Goal: Transaction & Acquisition: Obtain resource

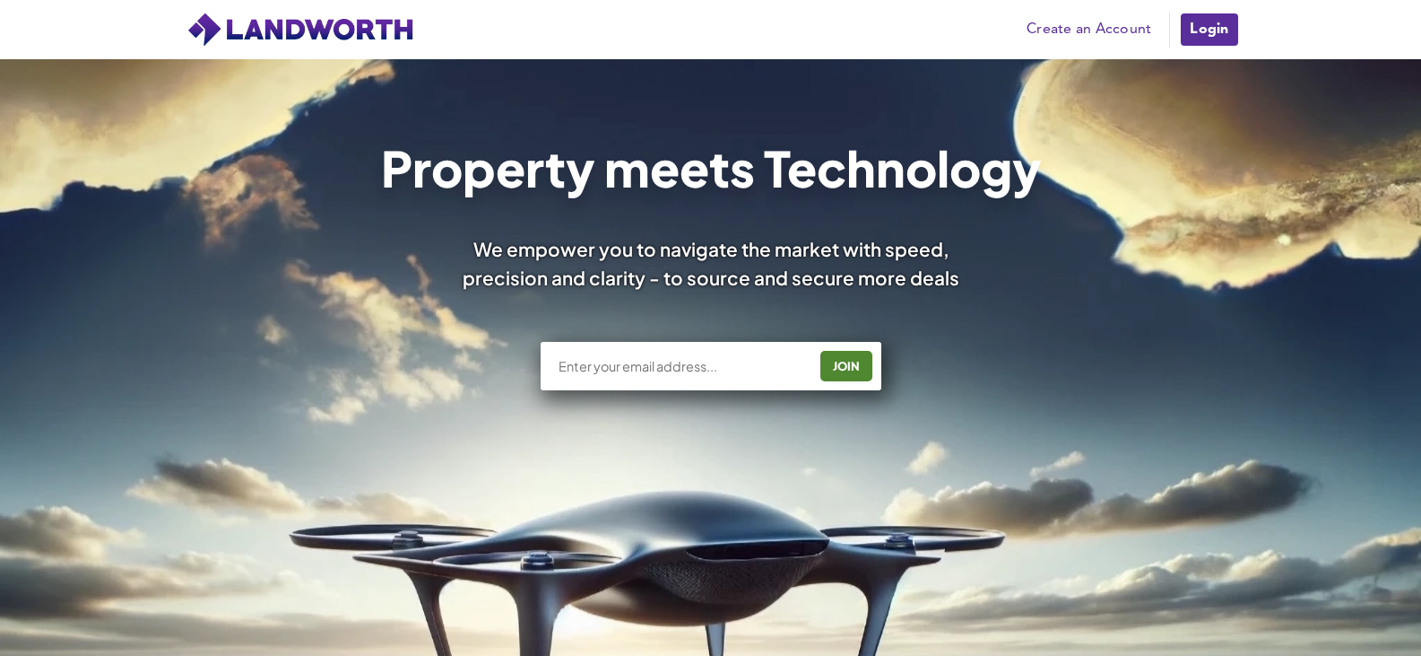
click at [1187, 34] on link "Login" at bounding box center [1209, 30] width 60 height 36
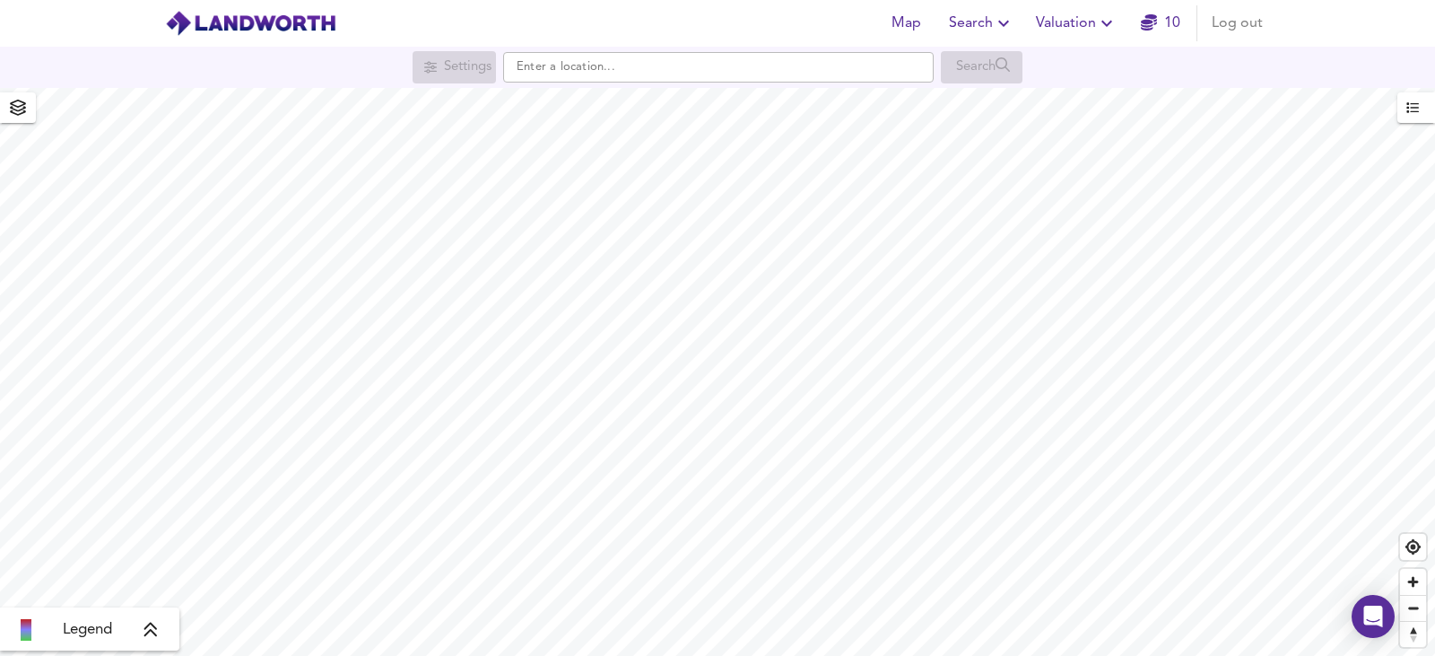
click at [1111, 22] on icon "button" at bounding box center [1106, 24] width 11 height 6
click at [1100, 60] on li "New Valuation Report" at bounding box center [1076, 64] width 214 height 32
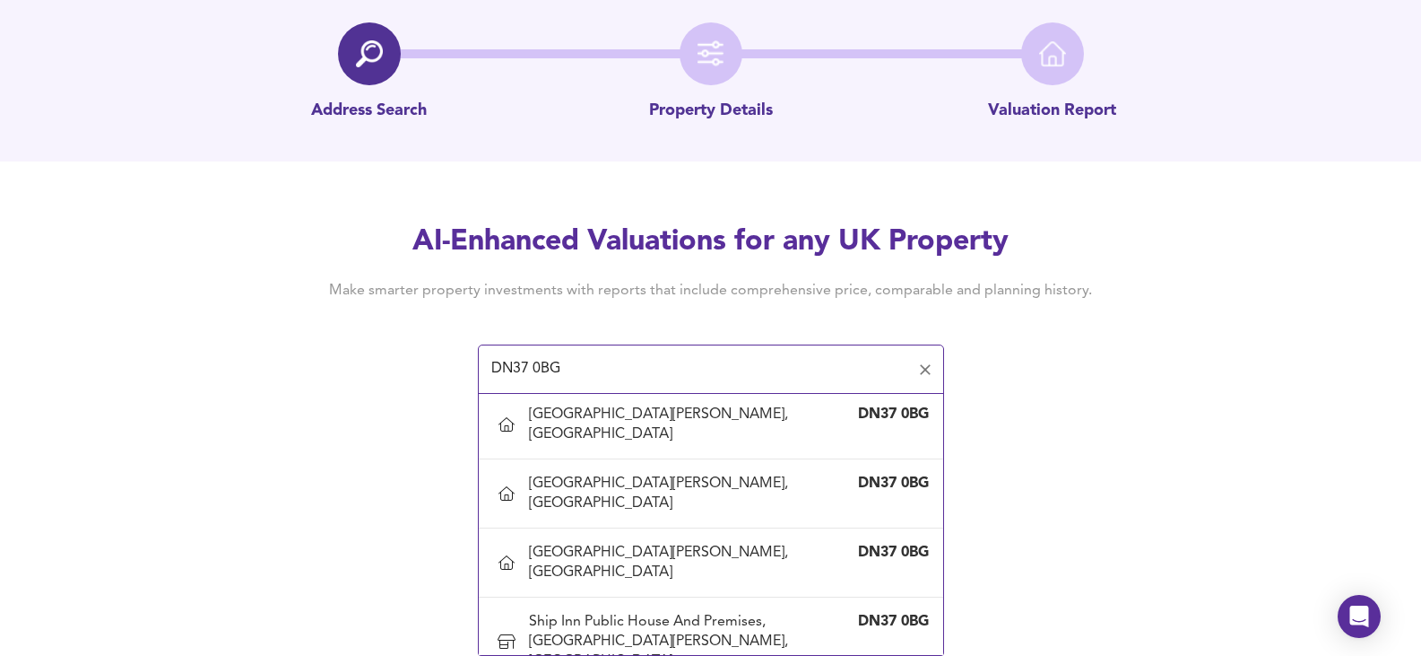
scroll to position [1307, 0]
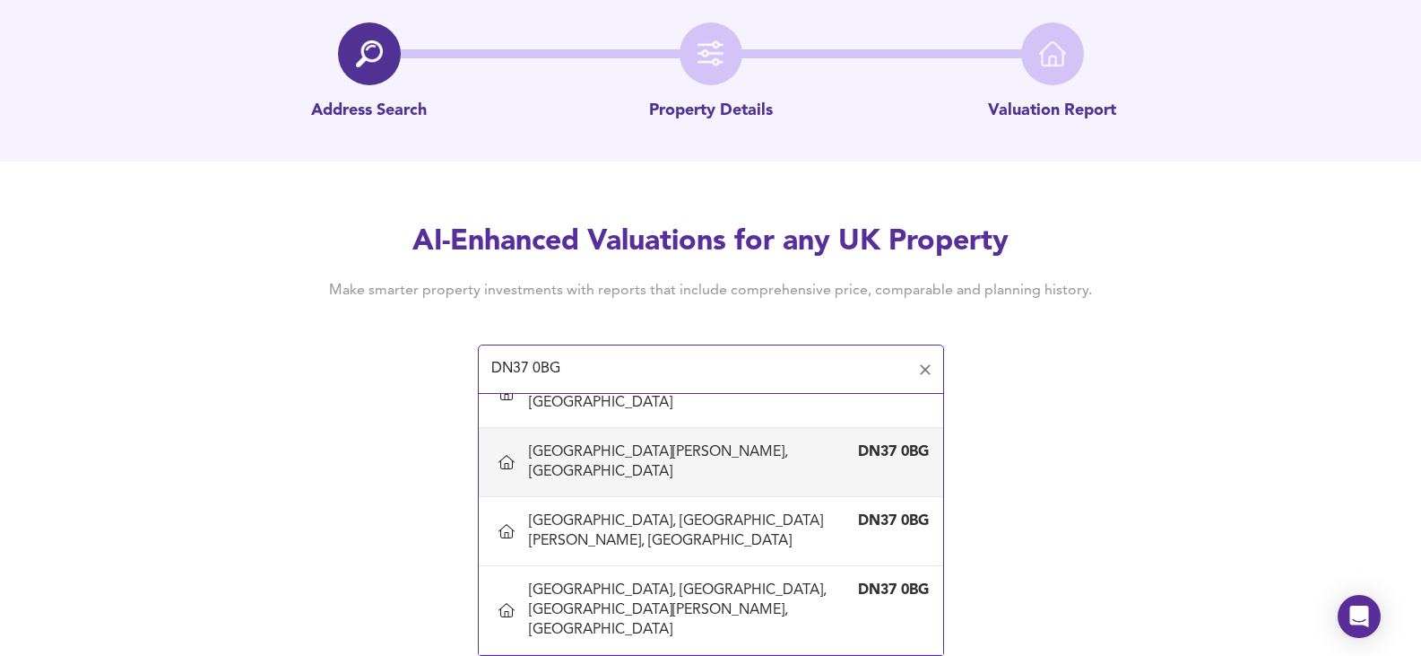
click at [670, 478] on div "[GEOGRAPHIC_DATA][PERSON_NAME], [GEOGRAPHIC_DATA]" at bounding box center [693, 461] width 328 height 39
type input "[GEOGRAPHIC_DATA][PERSON_NAME], [GEOGRAPHIC_DATA]"
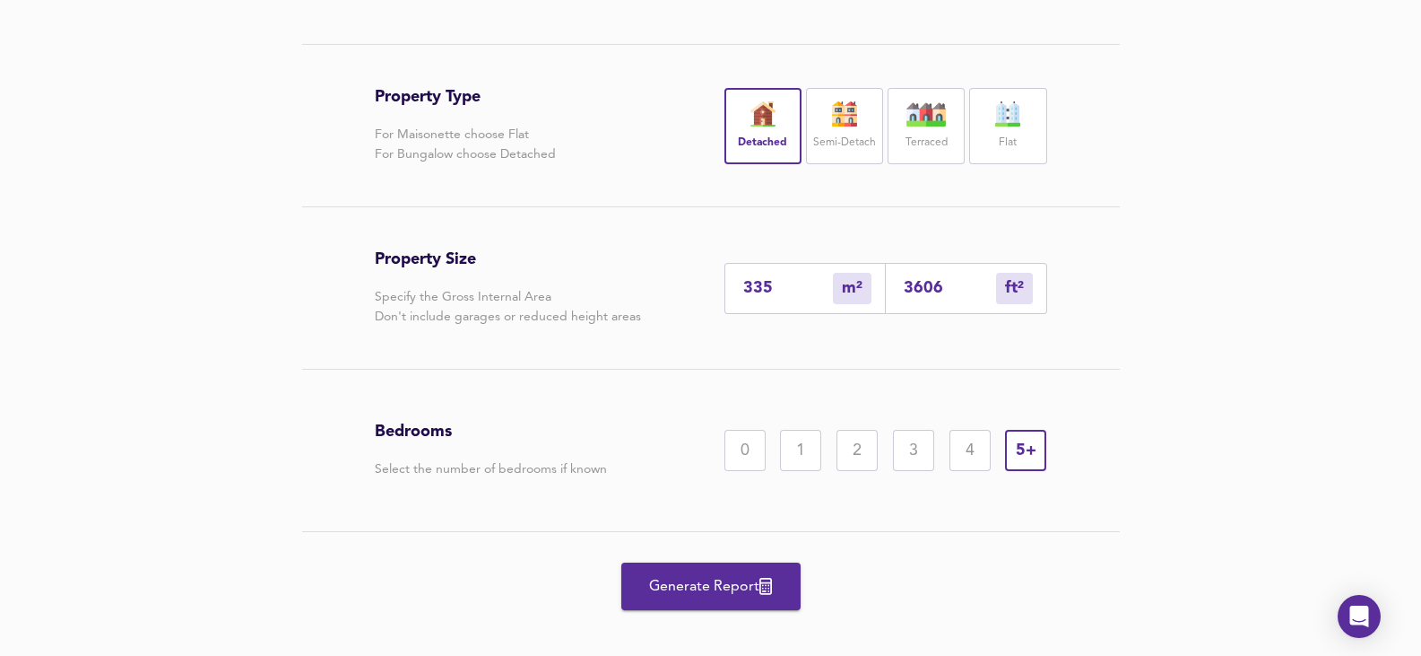
scroll to position [359, 0]
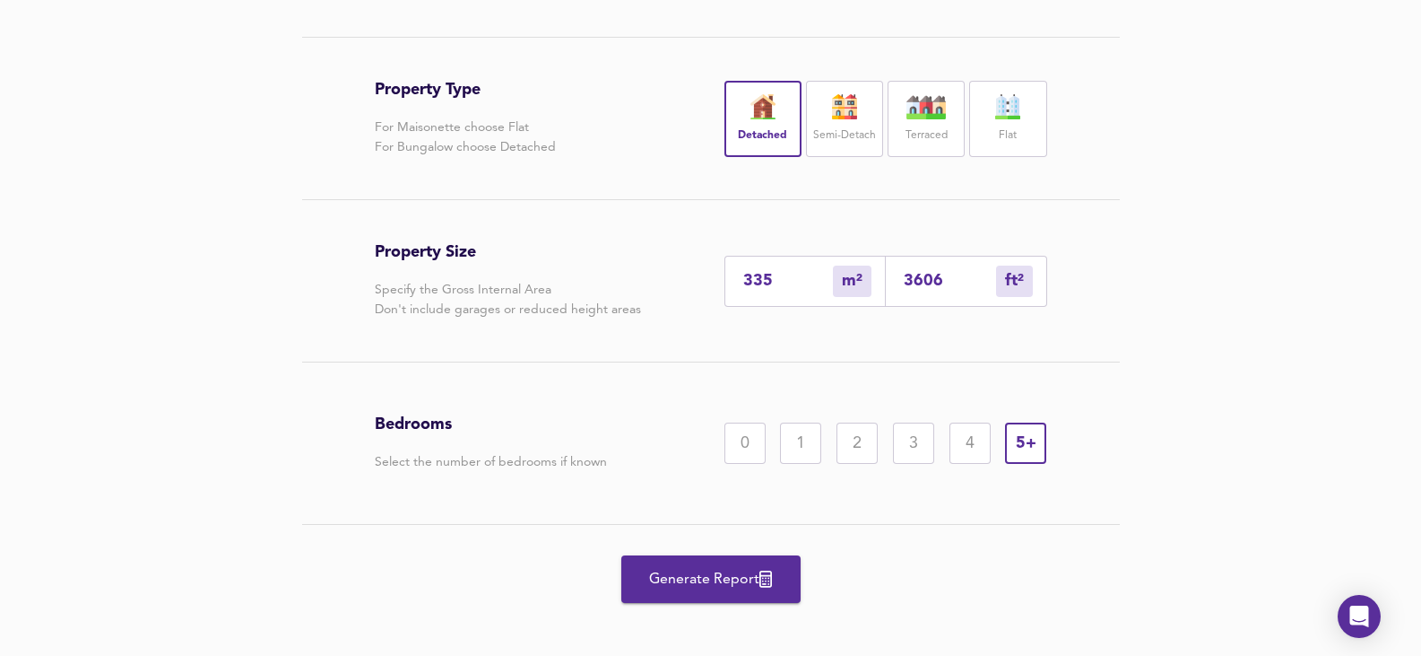
click at [707, 592] on span "Generate Report" at bounding box center [710, 579] width 143 height 25
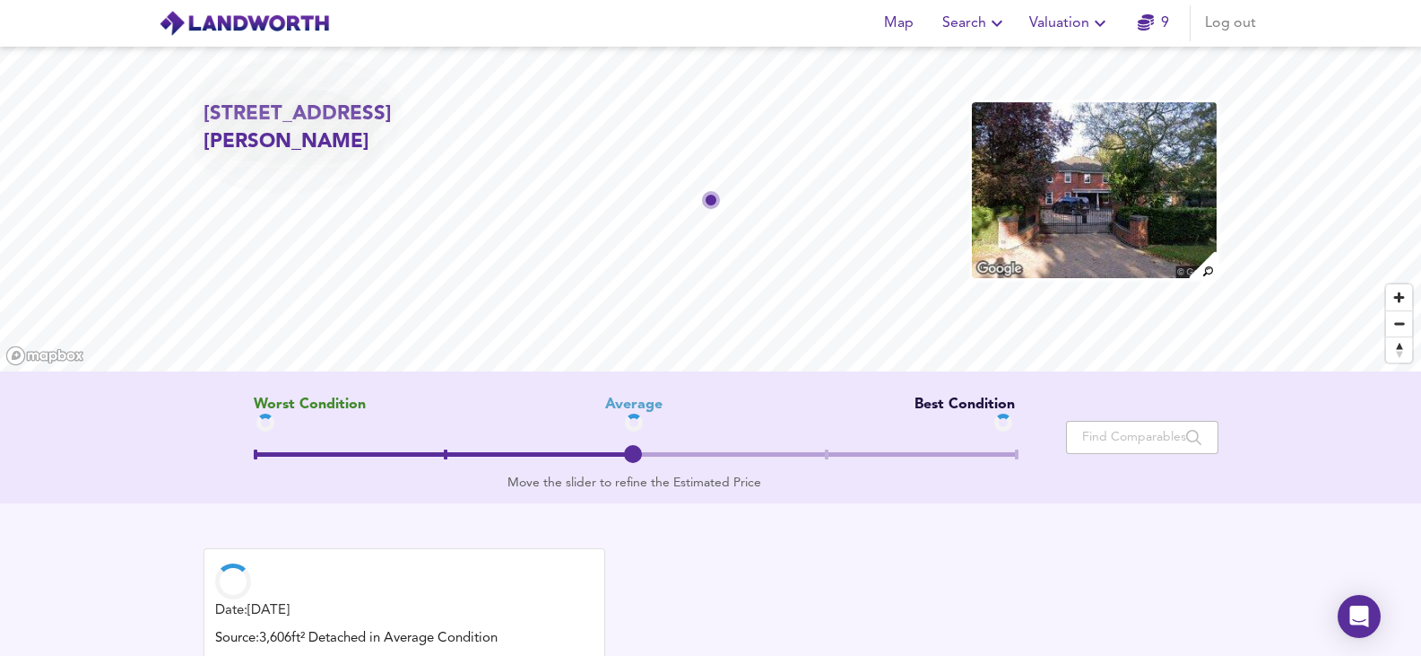
click at [1092, 202] on img at bounding box center [1093, 189] width 247 height 179
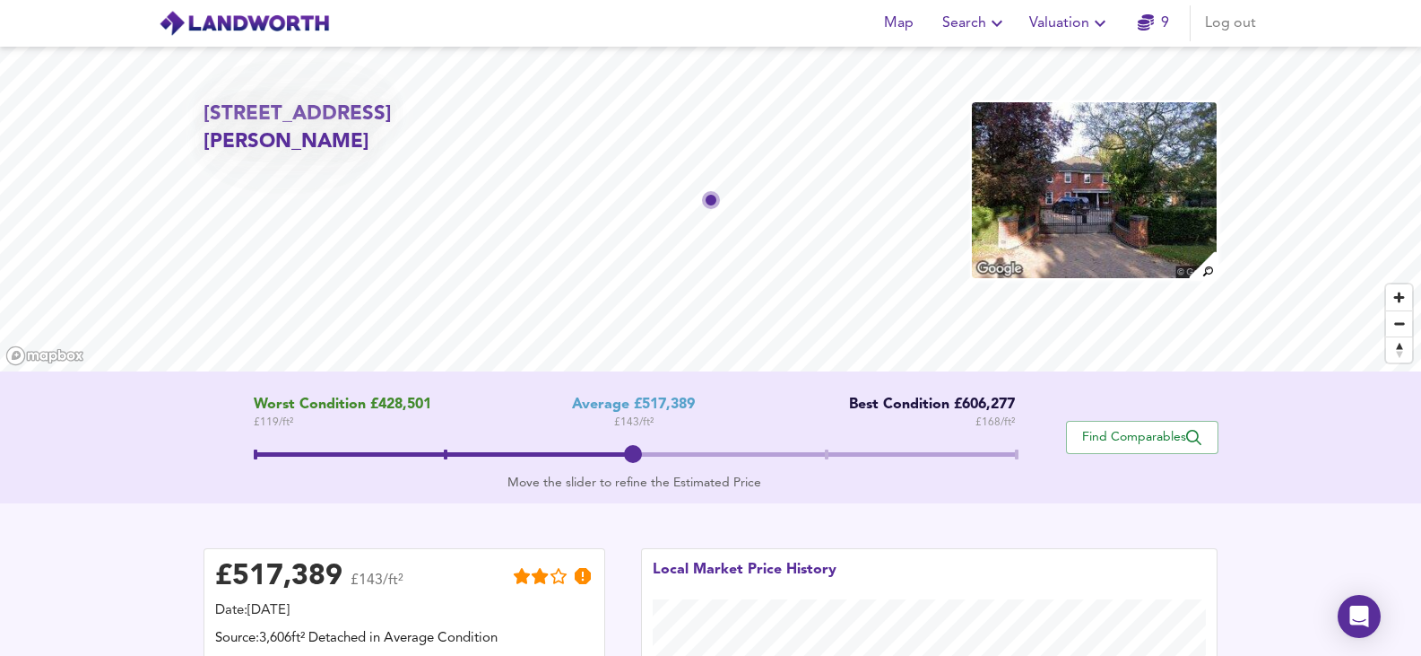
scroll to position [495, 0]
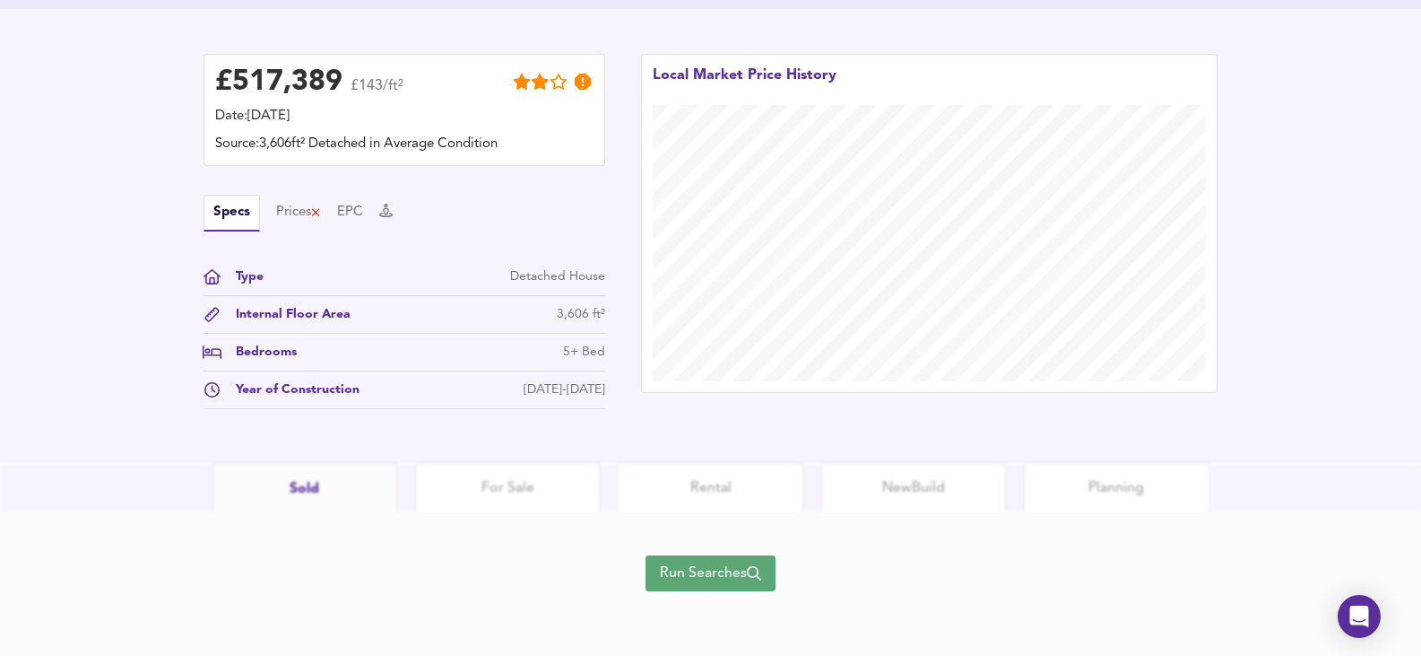
click at [707, 577] on span "Run Searches" at bounding box center [710, 572] width 101 height 25
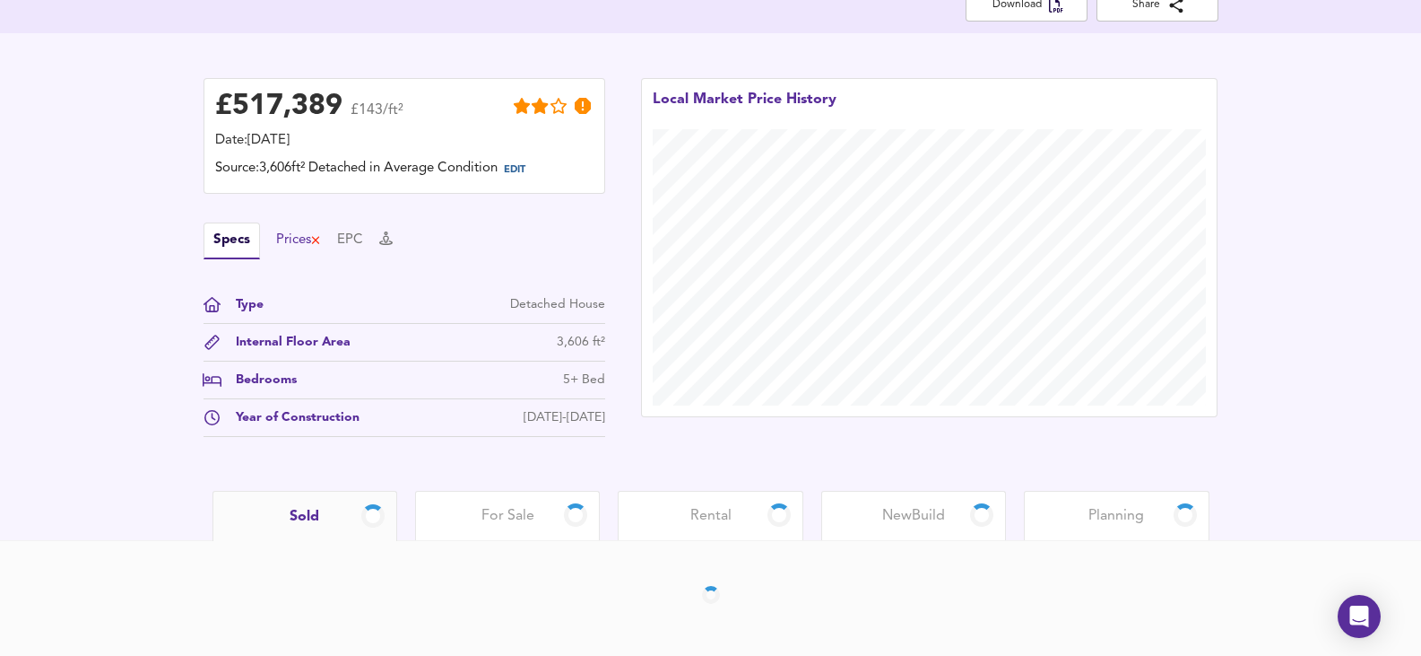
click at [289, 236] on div "Prices" at bounding box center [299, 240] width 46 height 20
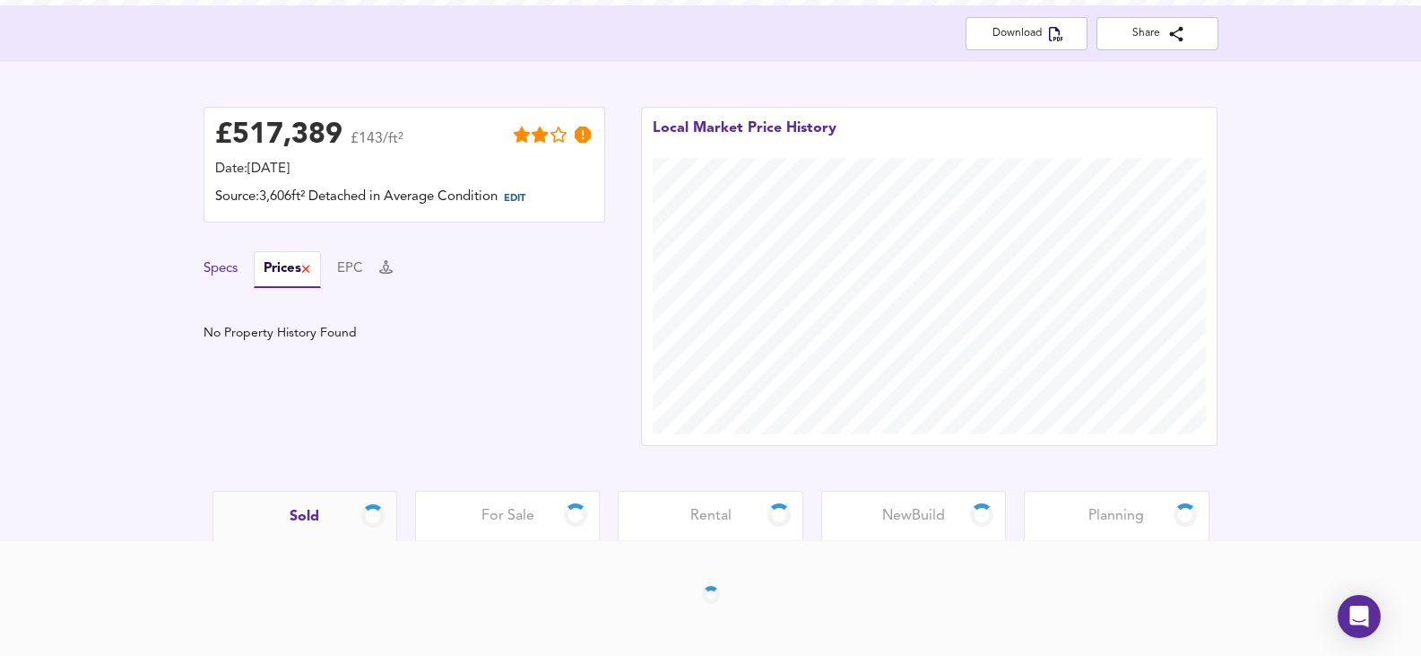
click at [238, 271] on div "Specs Prices EPC" at bounding box center [405, 269] width 402 height 37
click at [225, 278] on button "Specs" at bounding box center [221, 269] width 34 height 20
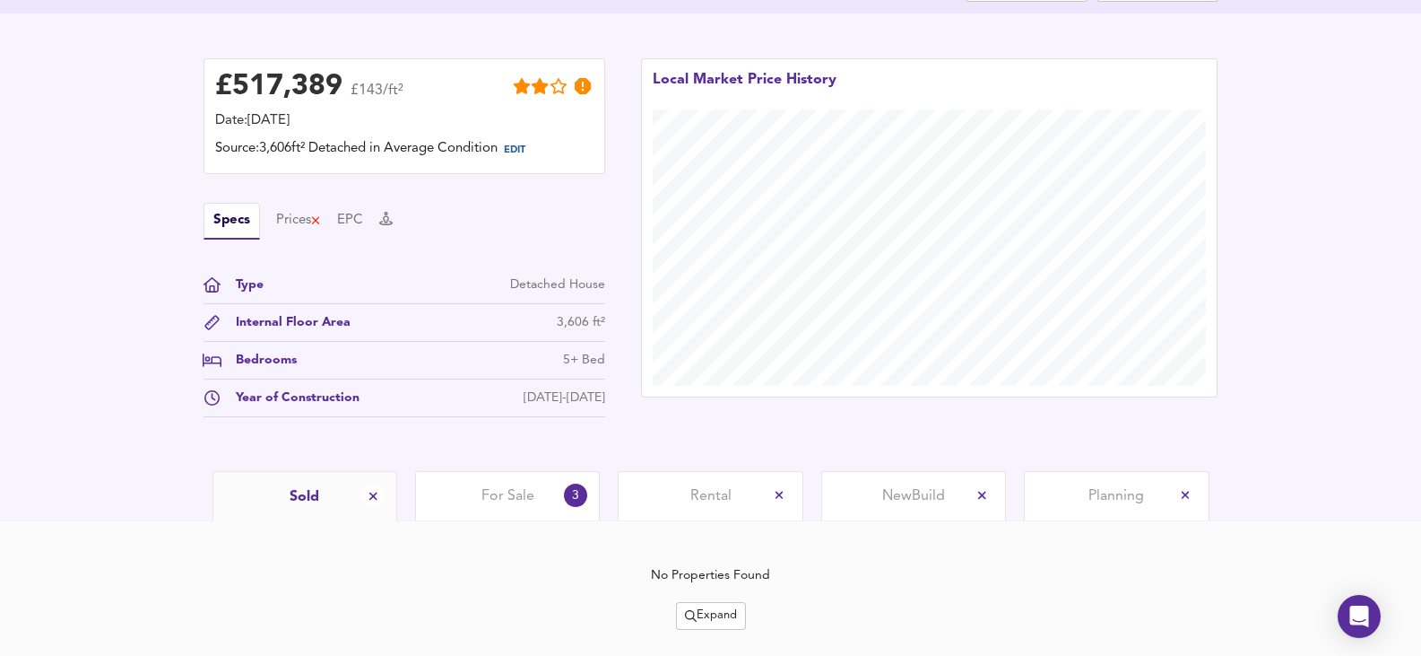
scroll to position [459, 0]
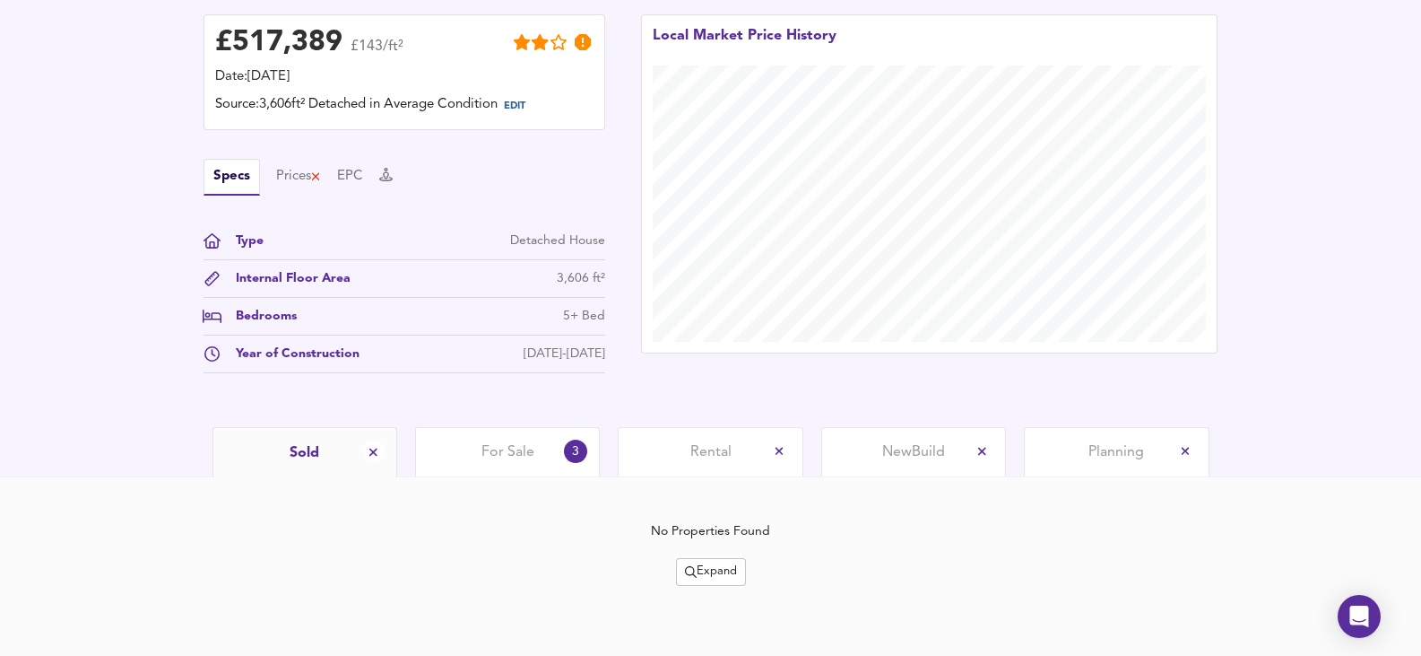
click at [470, 460] on div "For Sale 3" at bounding box center [507, 451] width 185 height 49
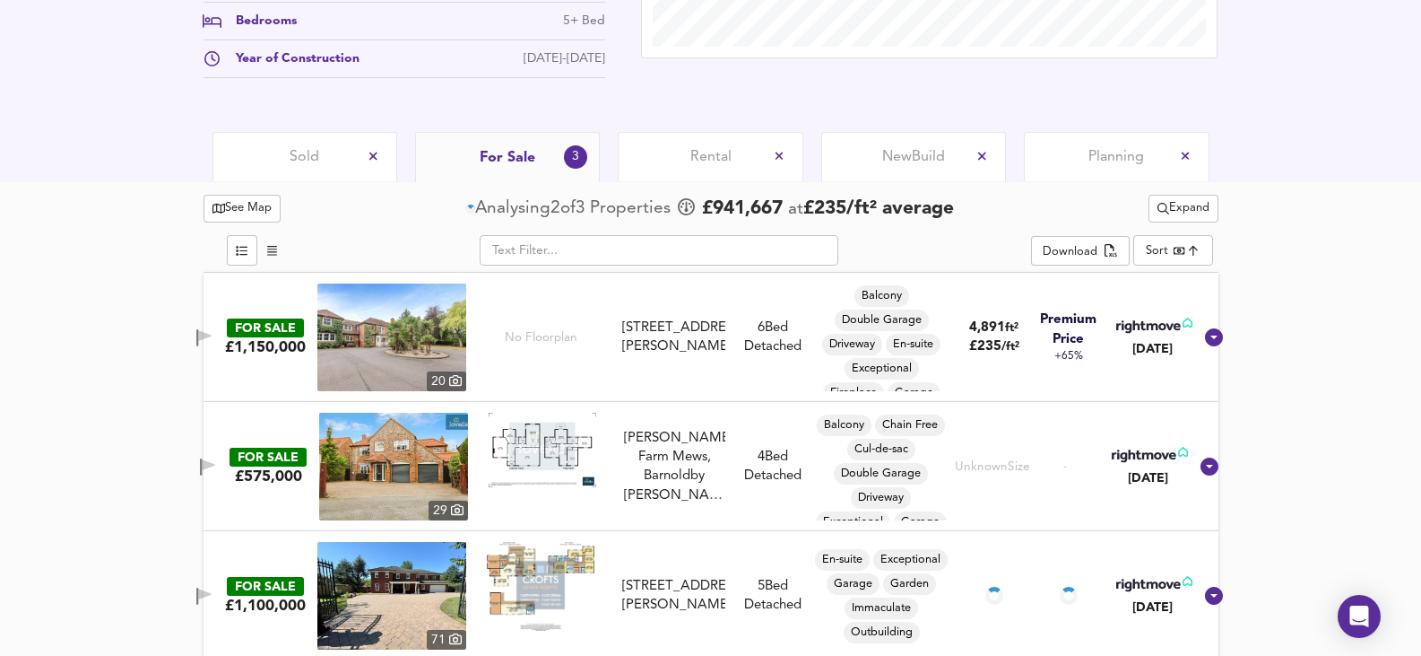
scroll to position [768, 0]
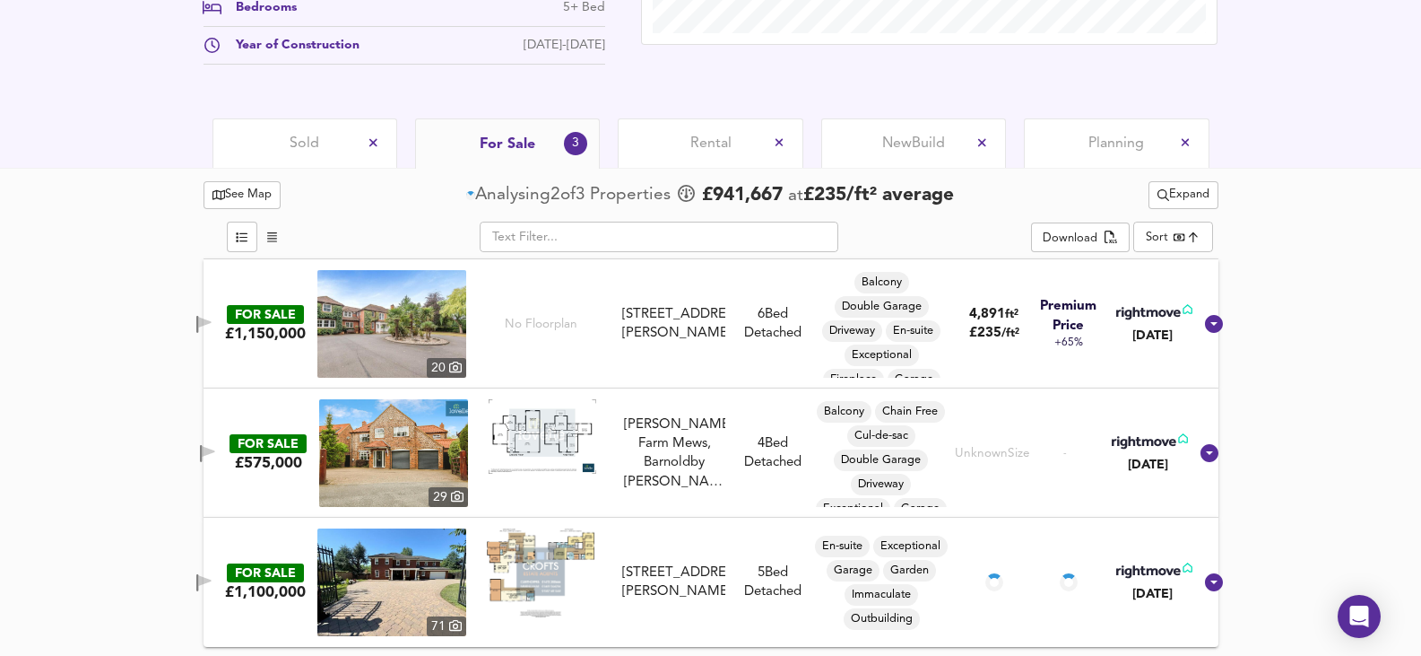
click at [390, 595] on img at bounding box center [391, 582] width 149 height 108
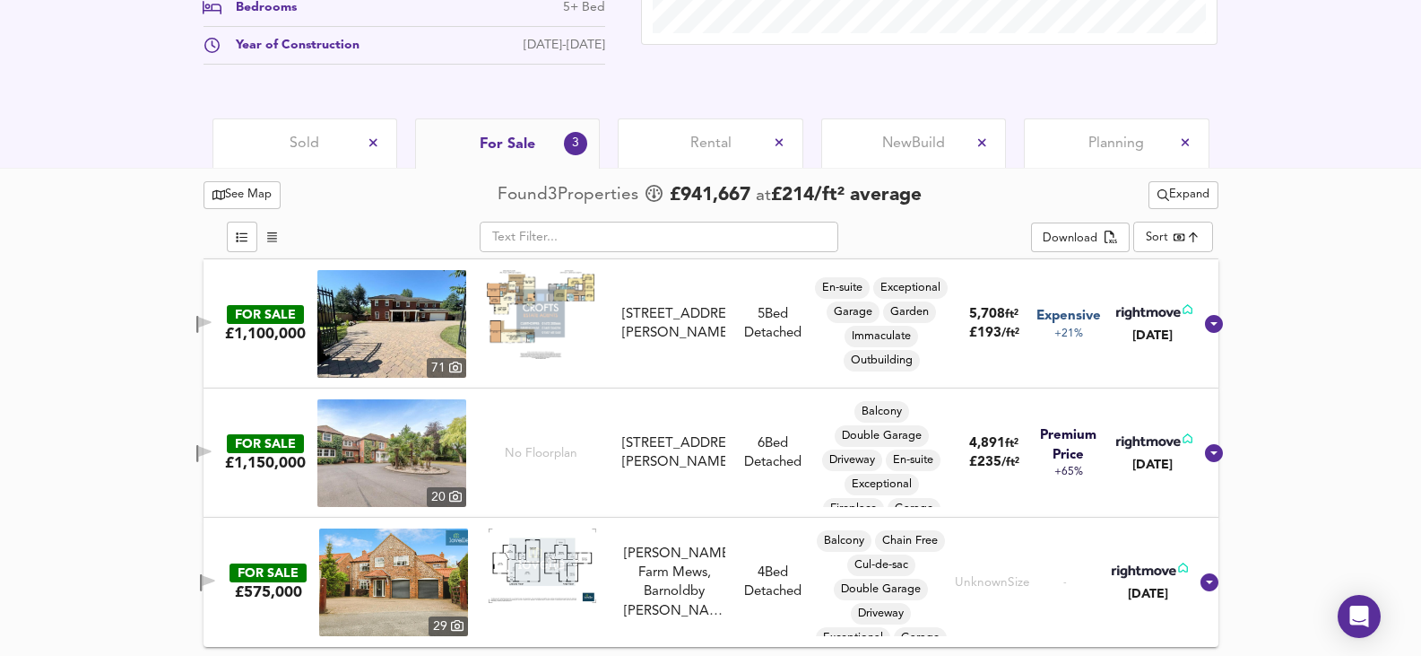
click at [395, 439] on img at bounding box center [391, 453] width 149 height 108
click at [280, 141] on div "Sold" at bounding box center [305, 142] width 185 height 49
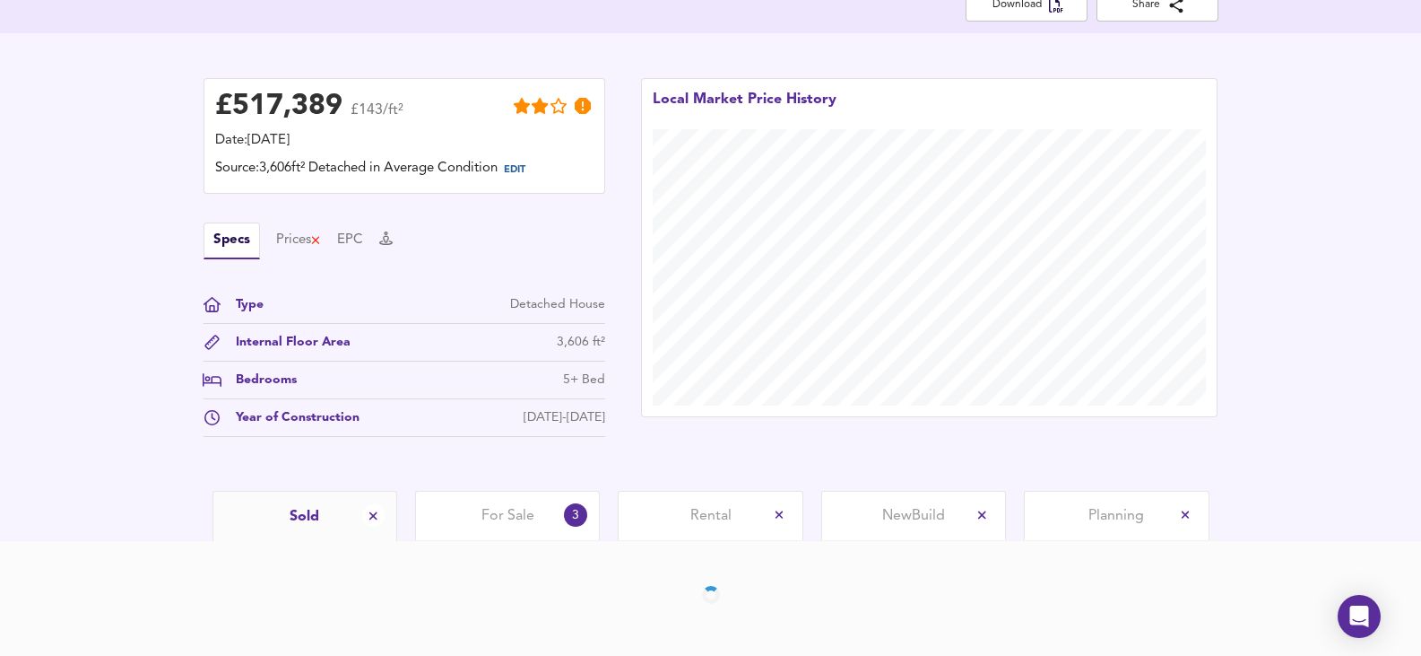
scroll to position [459, 0]
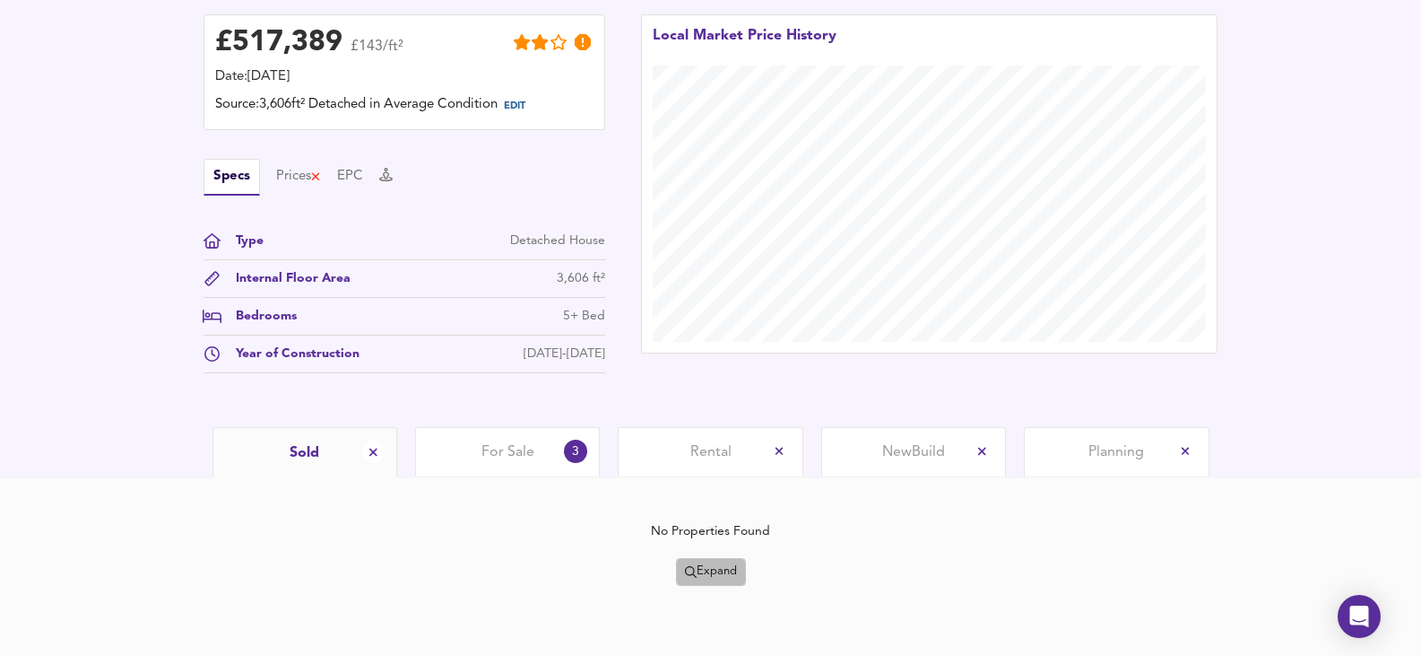
click at [679, 568] on button "Expand" at bounding box center [711, 572] width 70 height 28
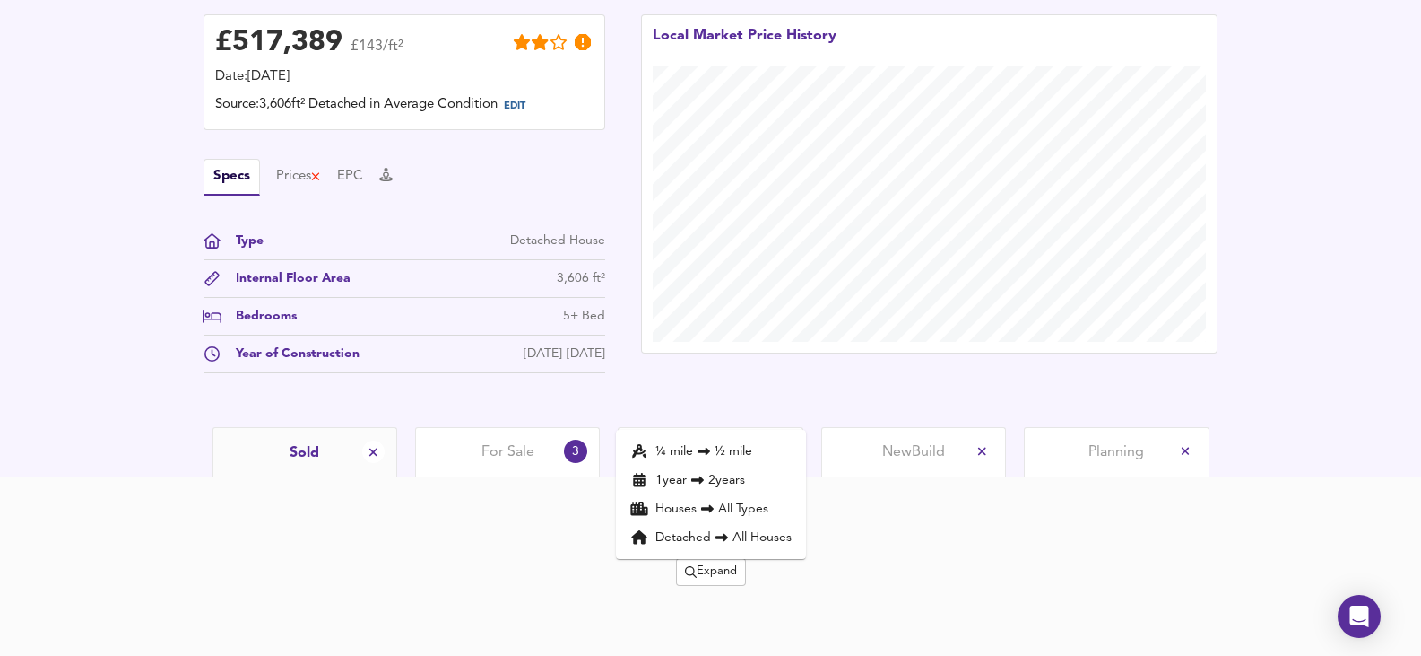
click at [695, 447] on icon at bounding box center [704, 451] width 22 height 13
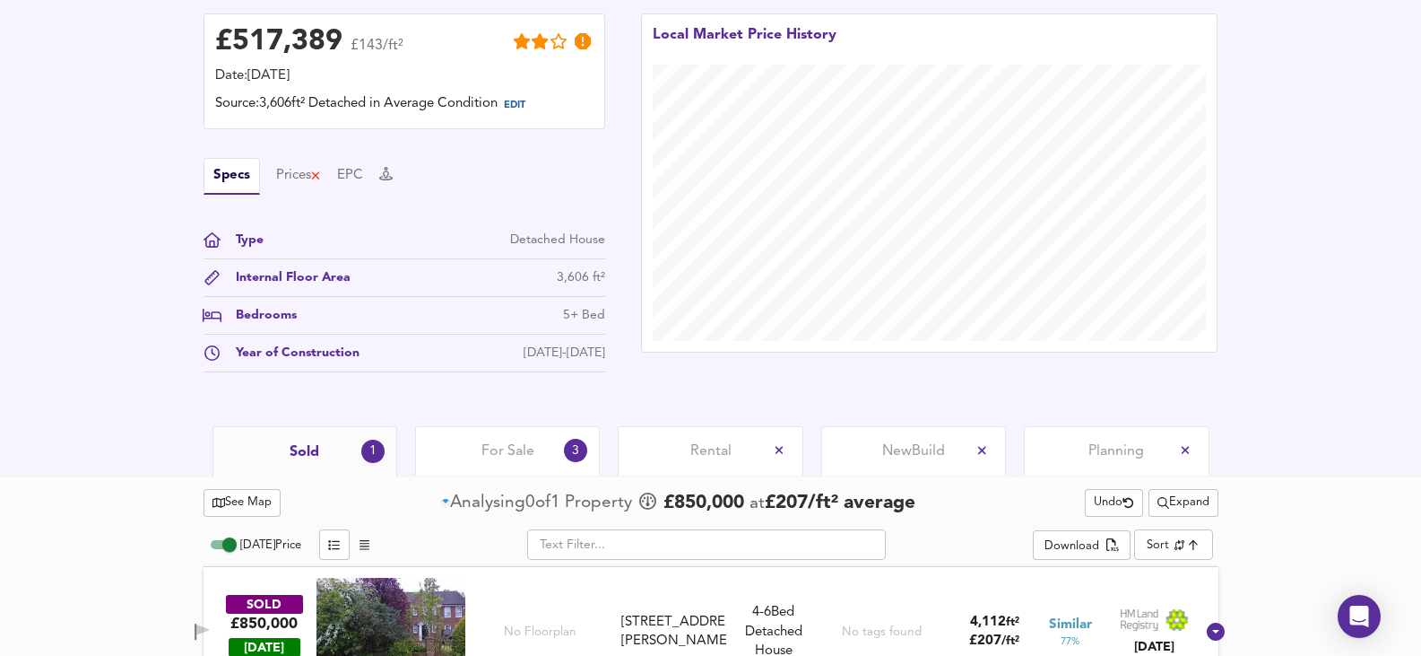
scroll to position [509, 0]
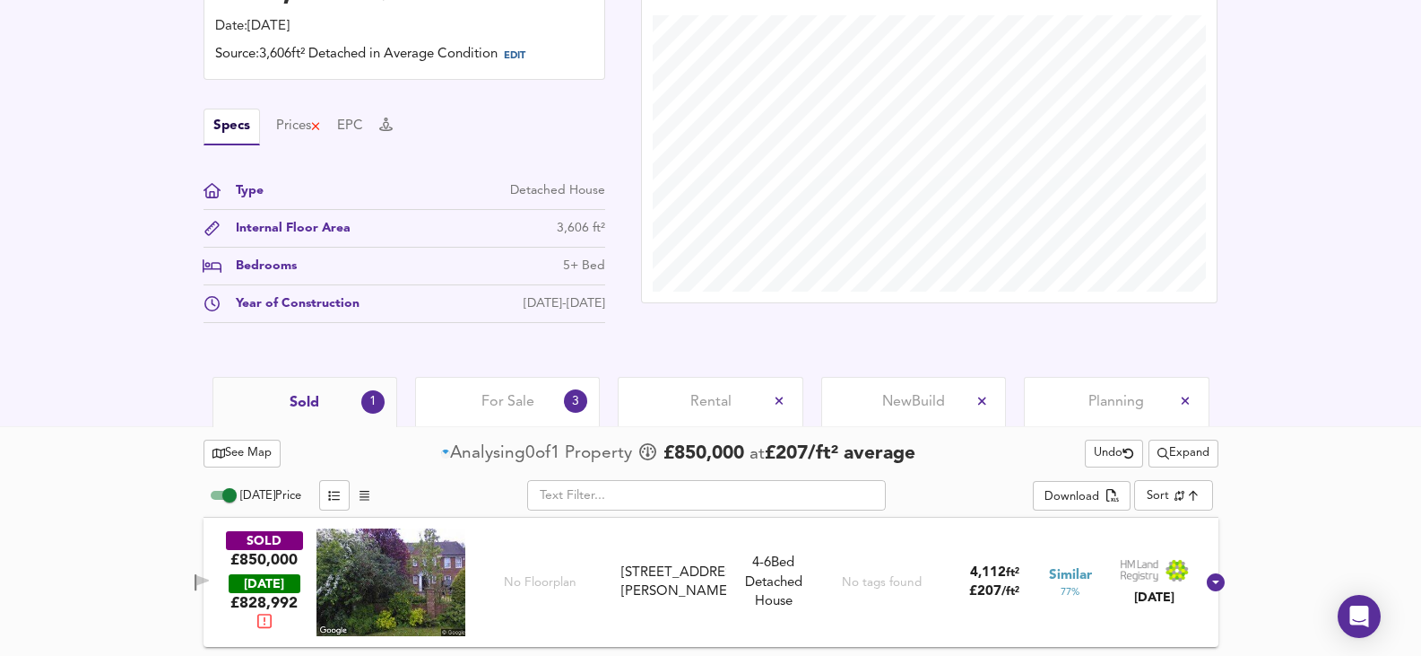
click at [352, 586] on img at bounding box center [391, 582] width 149 height 108
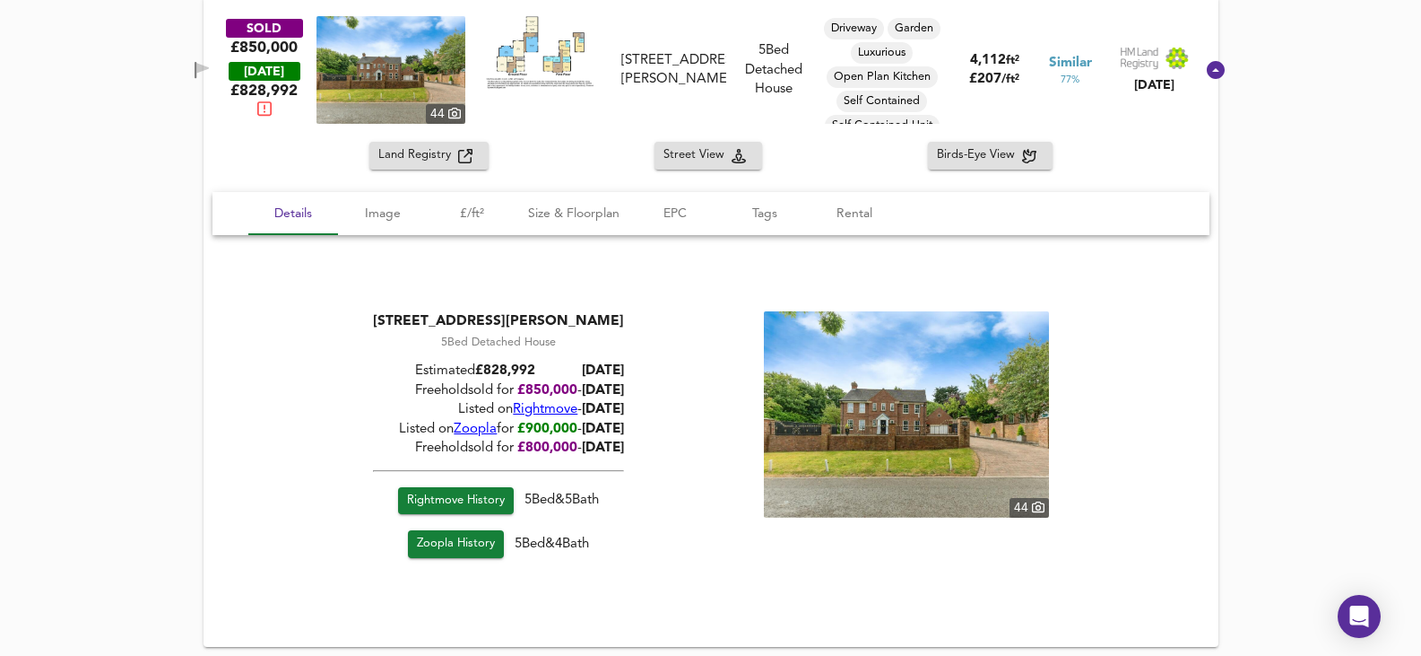
scroll to position [1042, 0]
click at [900, 429] on img at bounding box center [905, 415] width 285 height 206
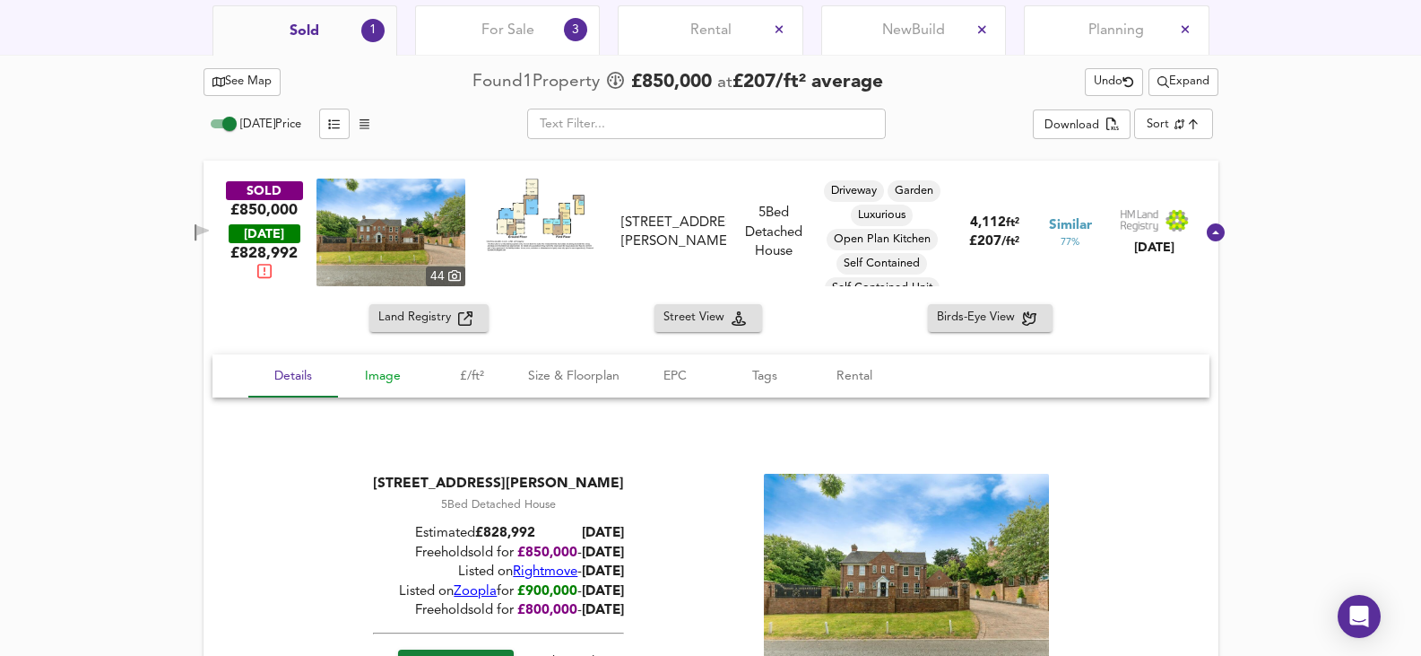
scroll to position [863, 0]
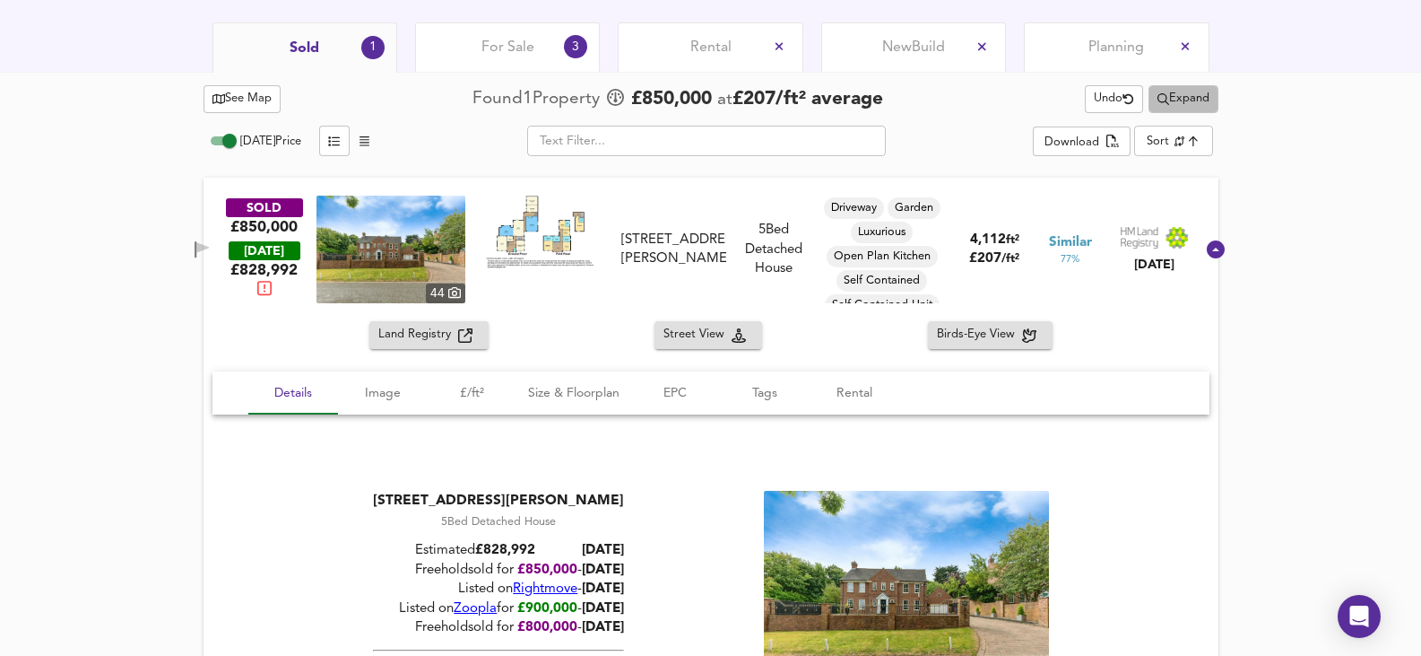
click at [1186, 100] on span "Expand" at bounding box center [1184, 99] width 52 height 21
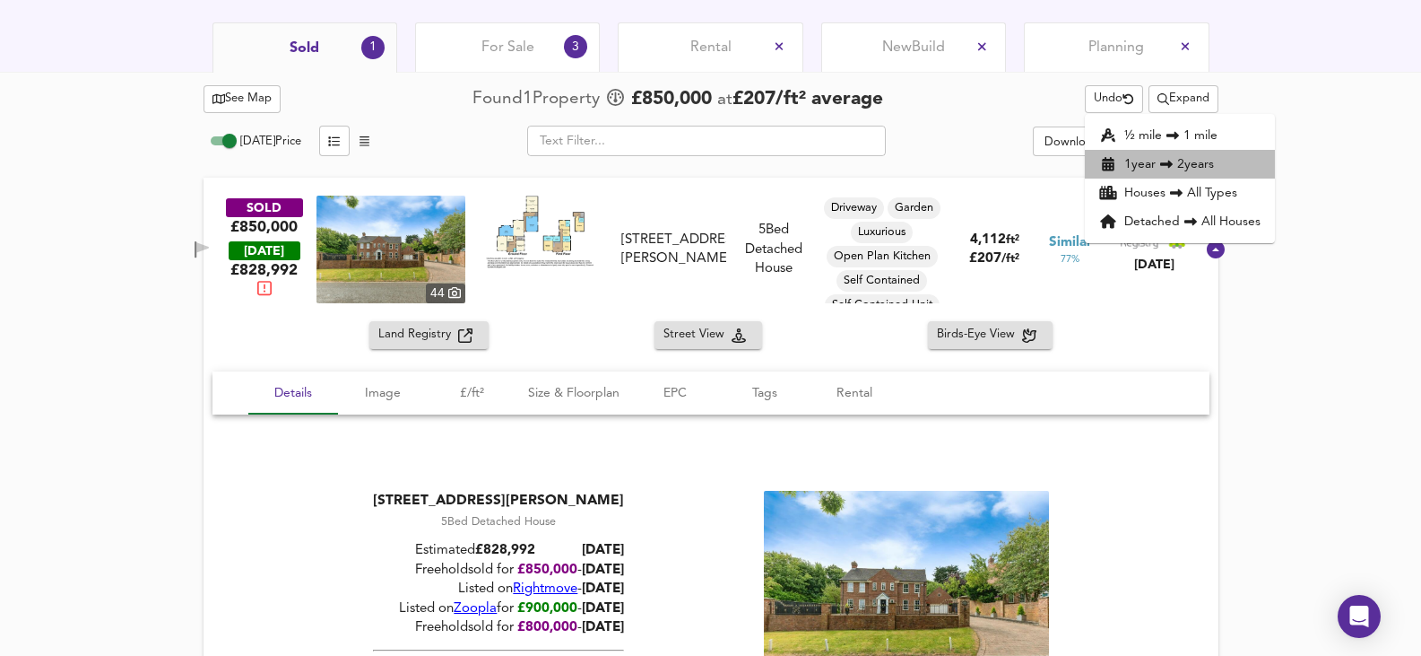
click at [1182, 163] on li "1 year 2 years" at bounding box center [1180, 164] width 190 height 29
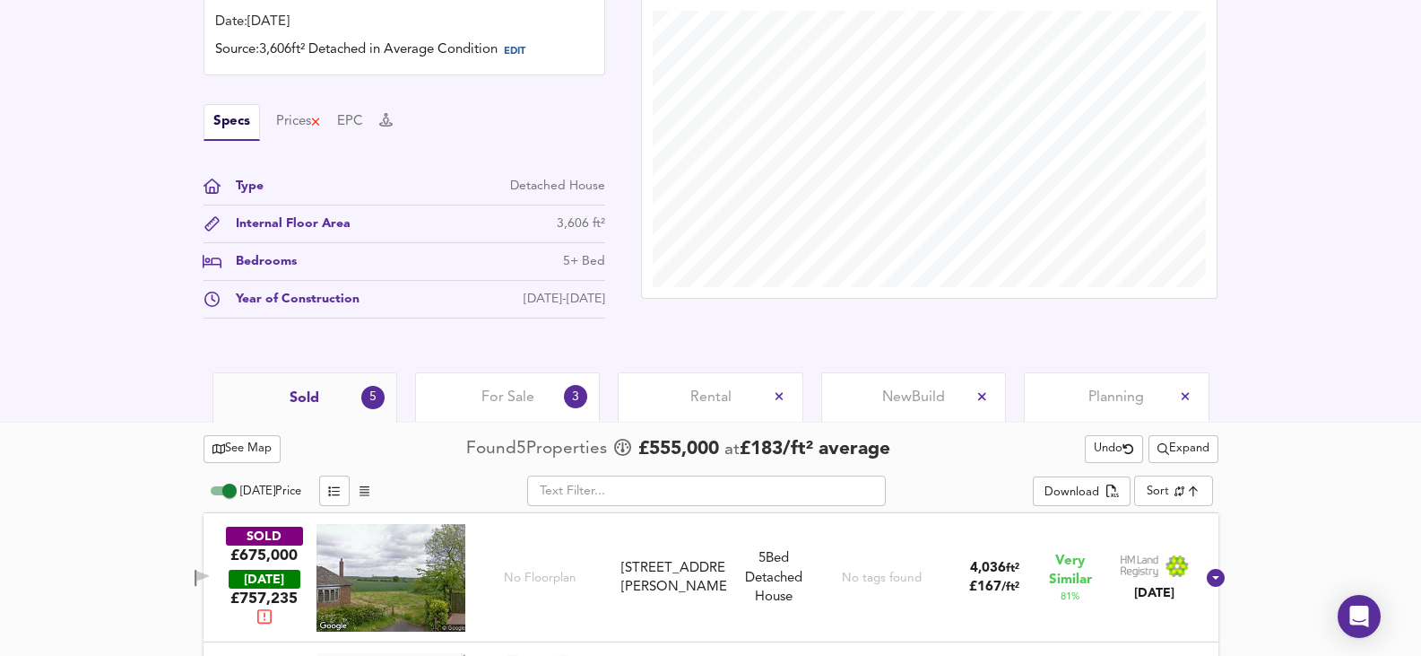
scroll to position [219, 0]
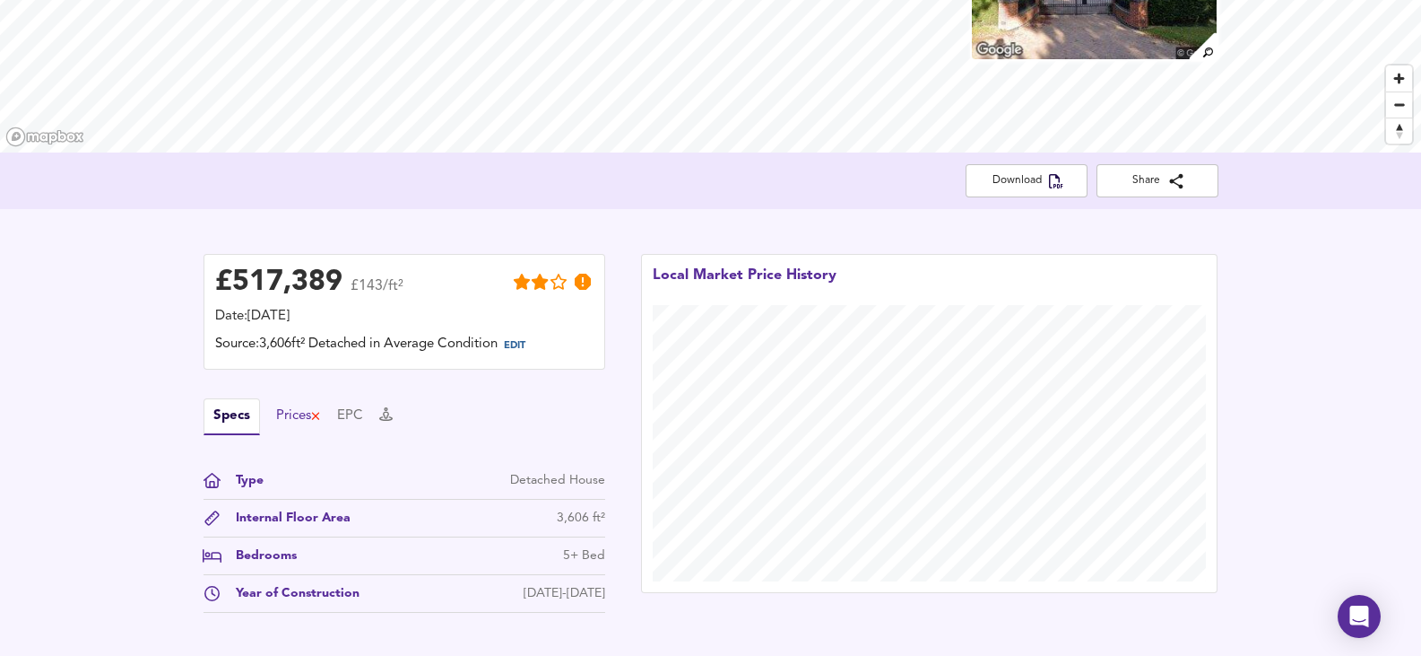
click at [287, 421] on div "Prices" at bounding box center [299, 416] width 46 height 20
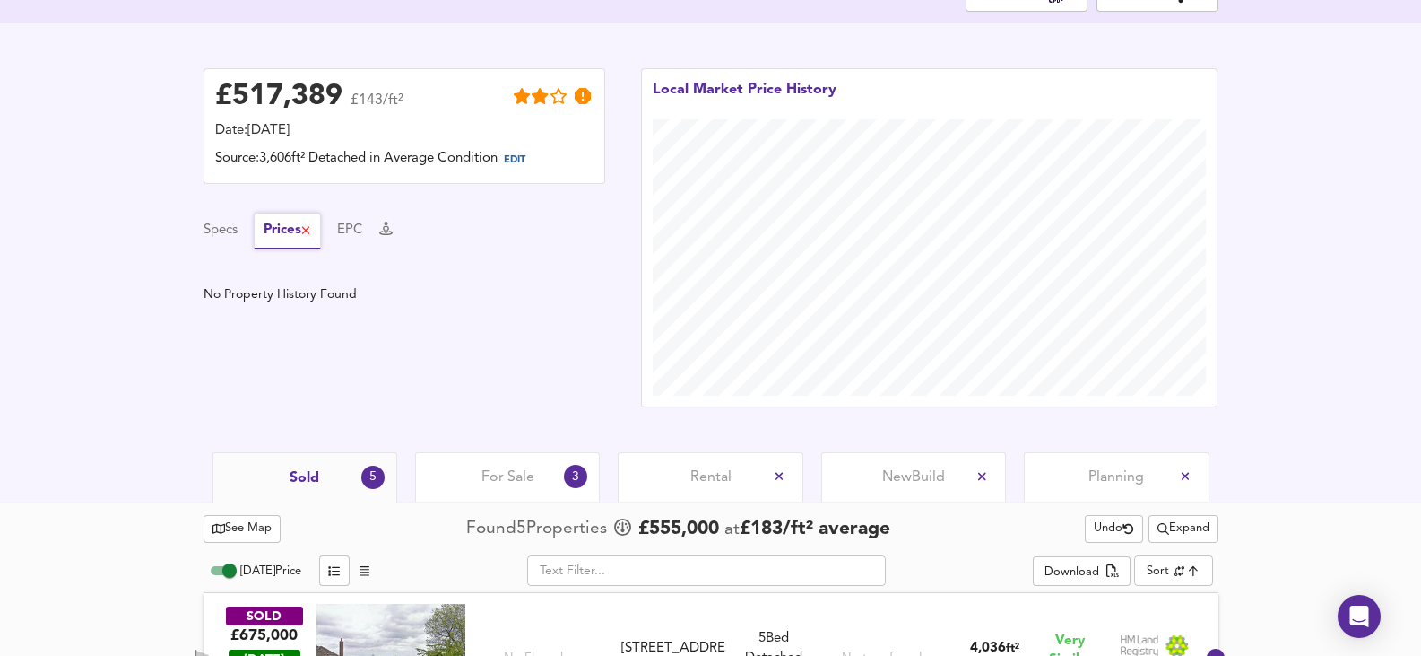
scroll to position [577, 0]
